Goal: Task Accomplishment & Management: Use online tool/utility

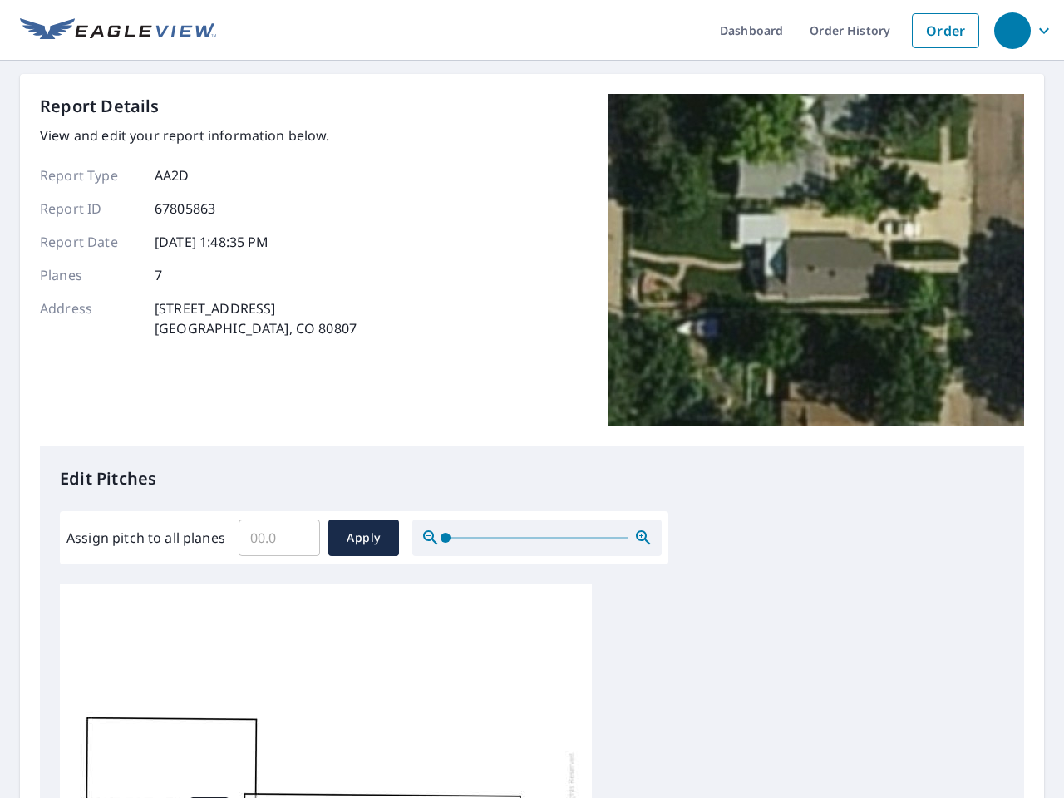
click at [532, 399] on div "Report Details View and edit your report information below. Report Type AA2D Re…" at bounding box center [532, 270] width 984 height 352
click at [1011, 30] on div "button" at bounding box center [1012, 30] width 37 height 37
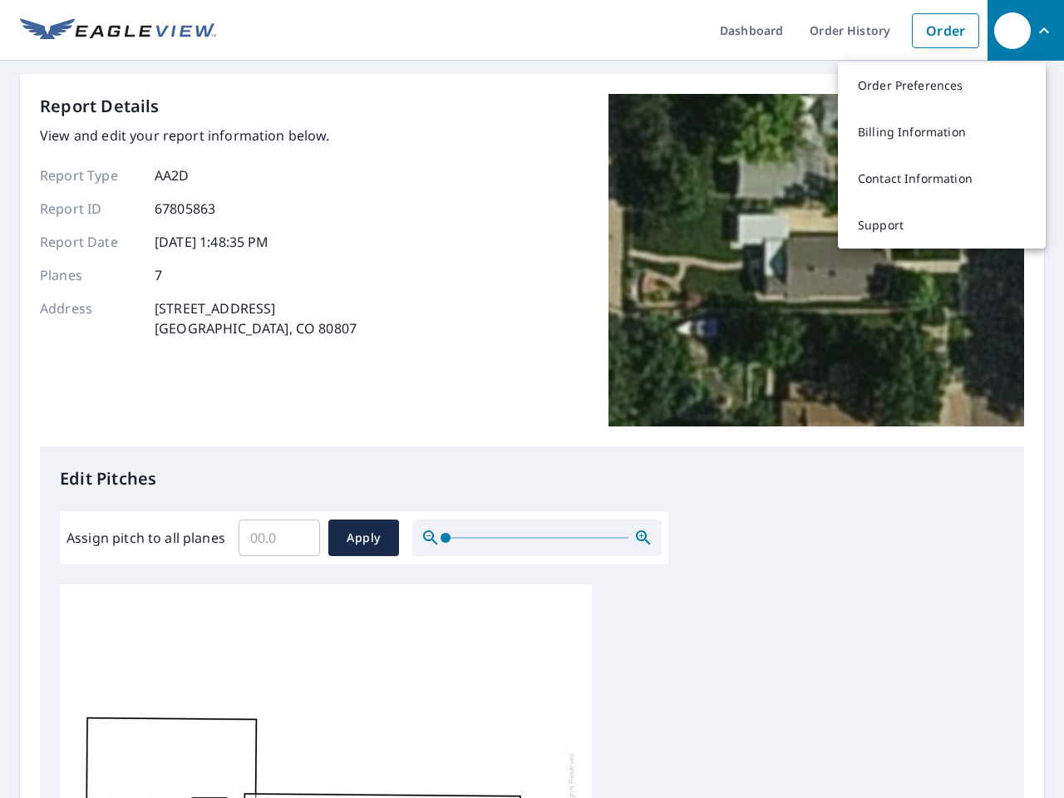
click at [279, 538] on input "Assign pitch to all planes" at bounding box center [278, 537] width 81 height 47
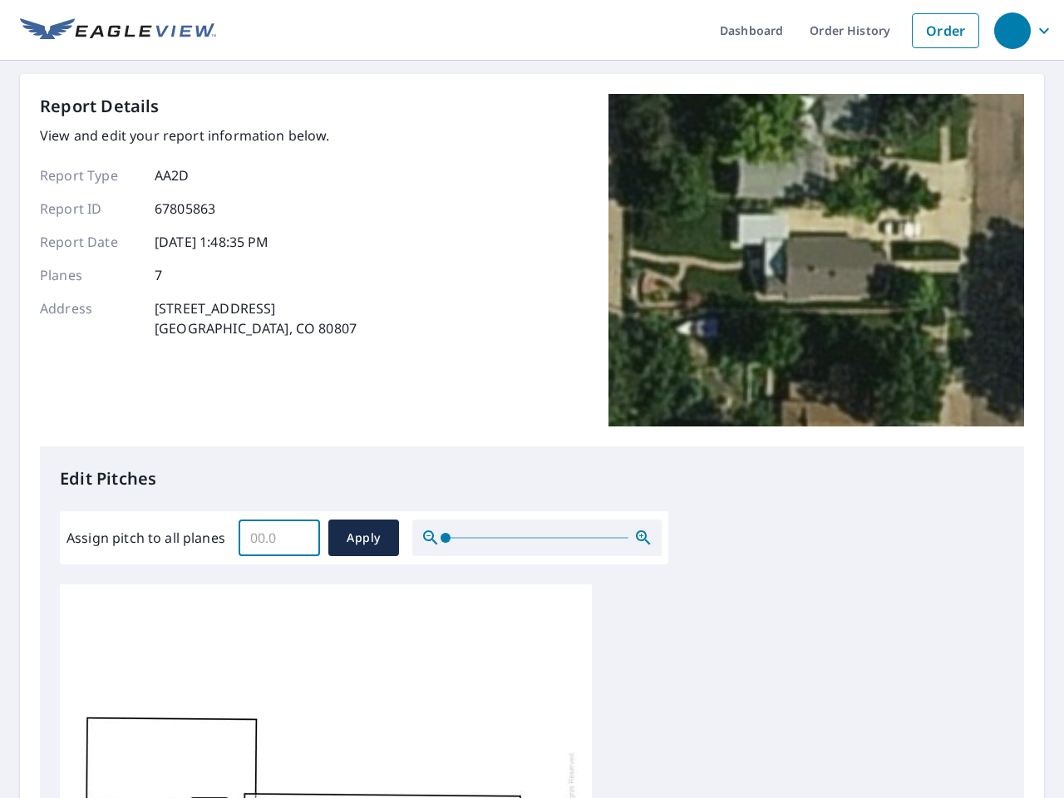
click at [363, 538] on span "Apply" at bounding box center [364, 538] width 44 height 21
click at [643, 538] on icon "button" at bounding box center [643, 538] width 20 height 20
